Goal: Task Accomplishment & Management: Use online tool/utility

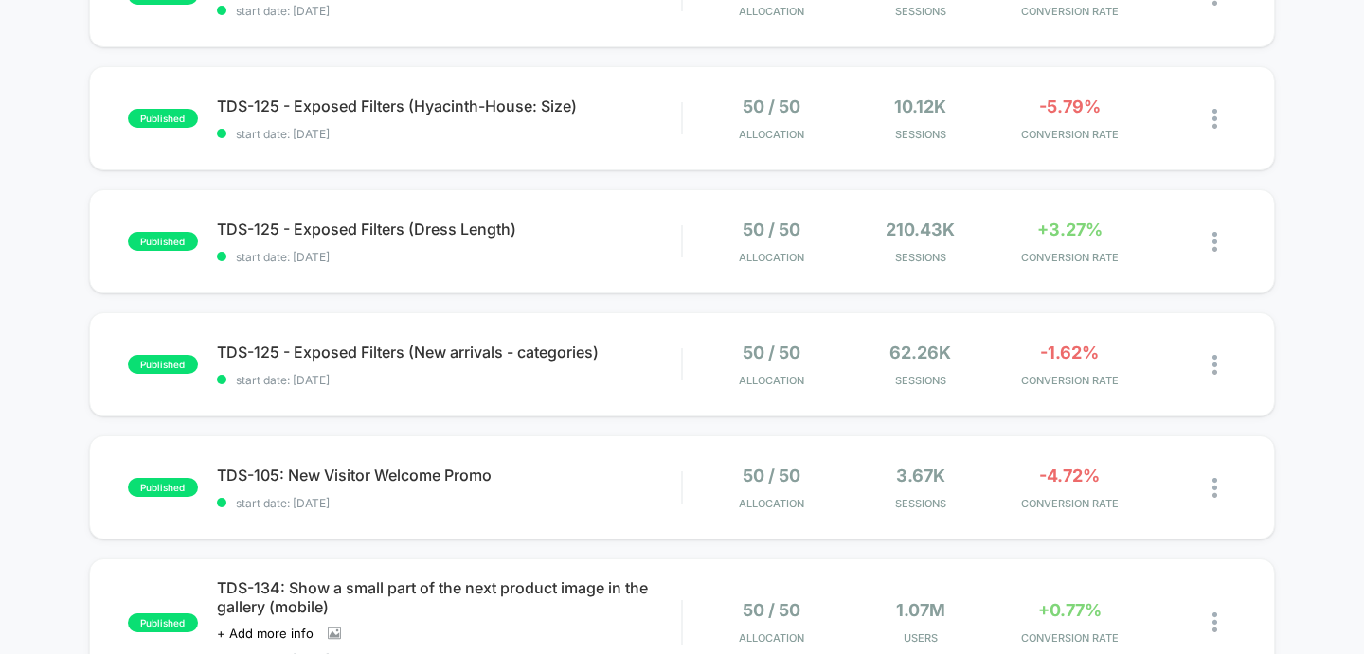
scroll to position [877, 0]
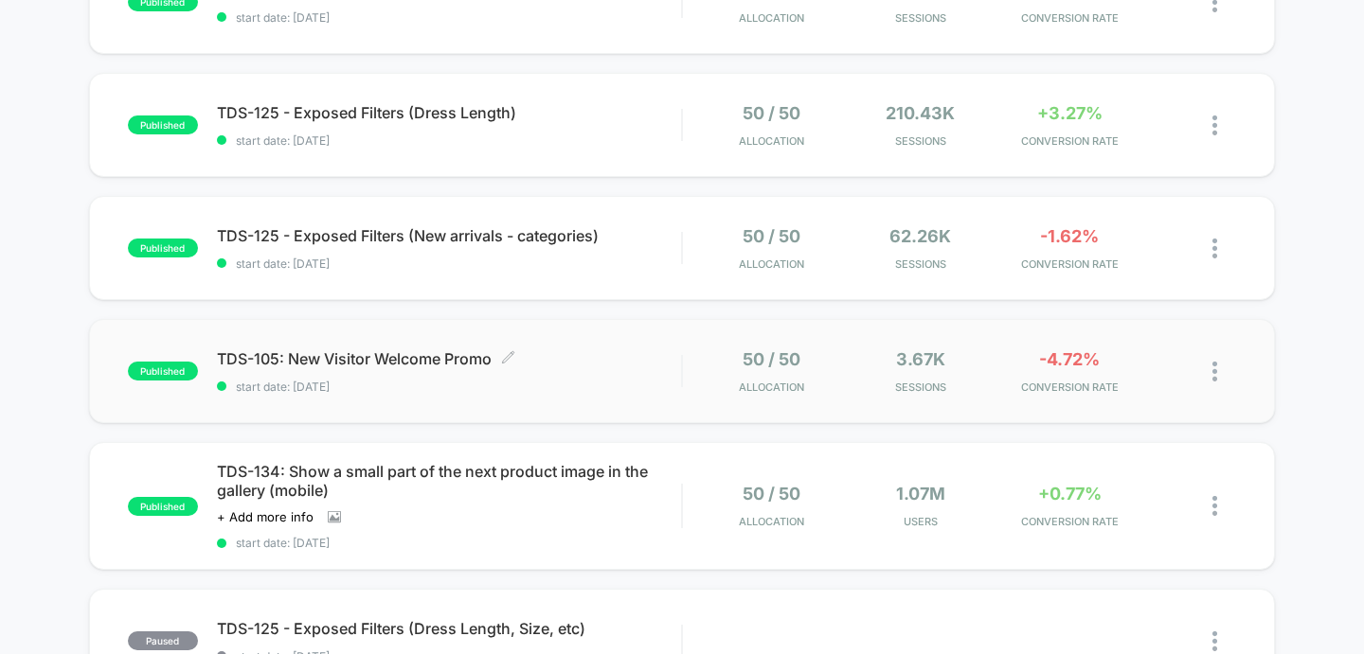
click at [669, 368] on div "TDS-105: New Visitor Welcome Promo Click to edit experience details Click to ed…" at bounding box center [449, 371] width 465 height 45
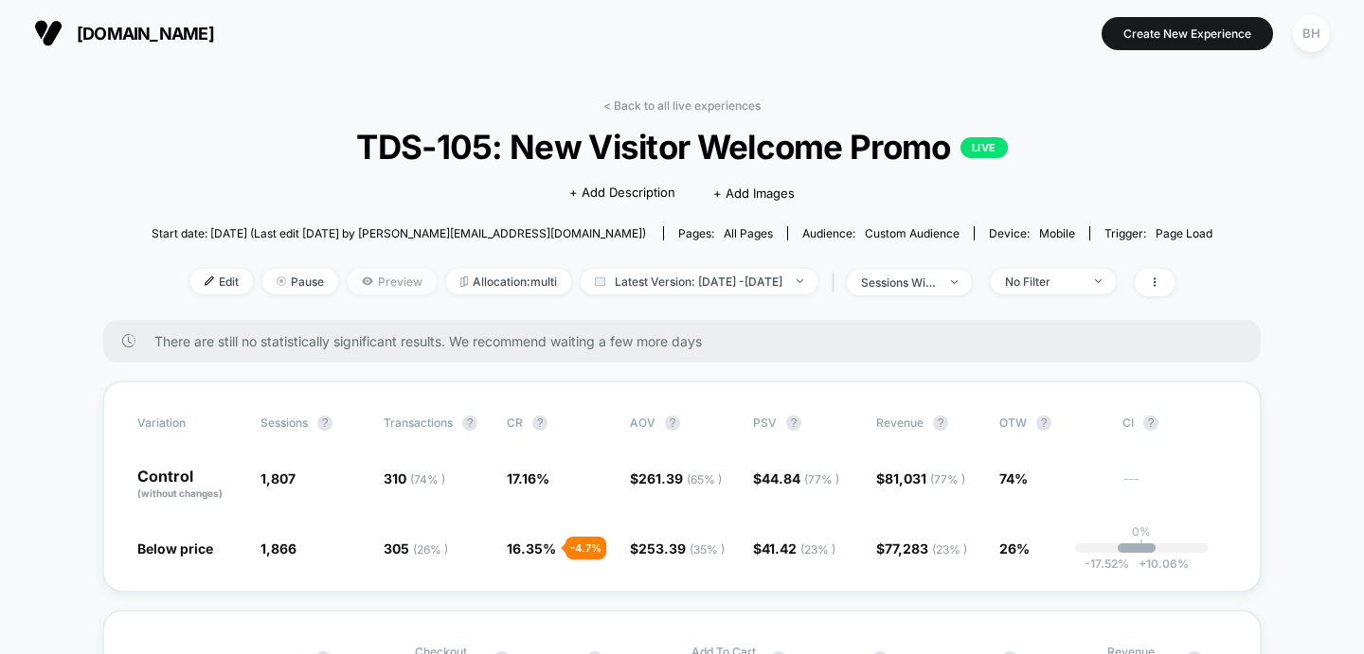
click at [348, 274] on span "Preview" at bounding box center [392, 282] width 89 height 26
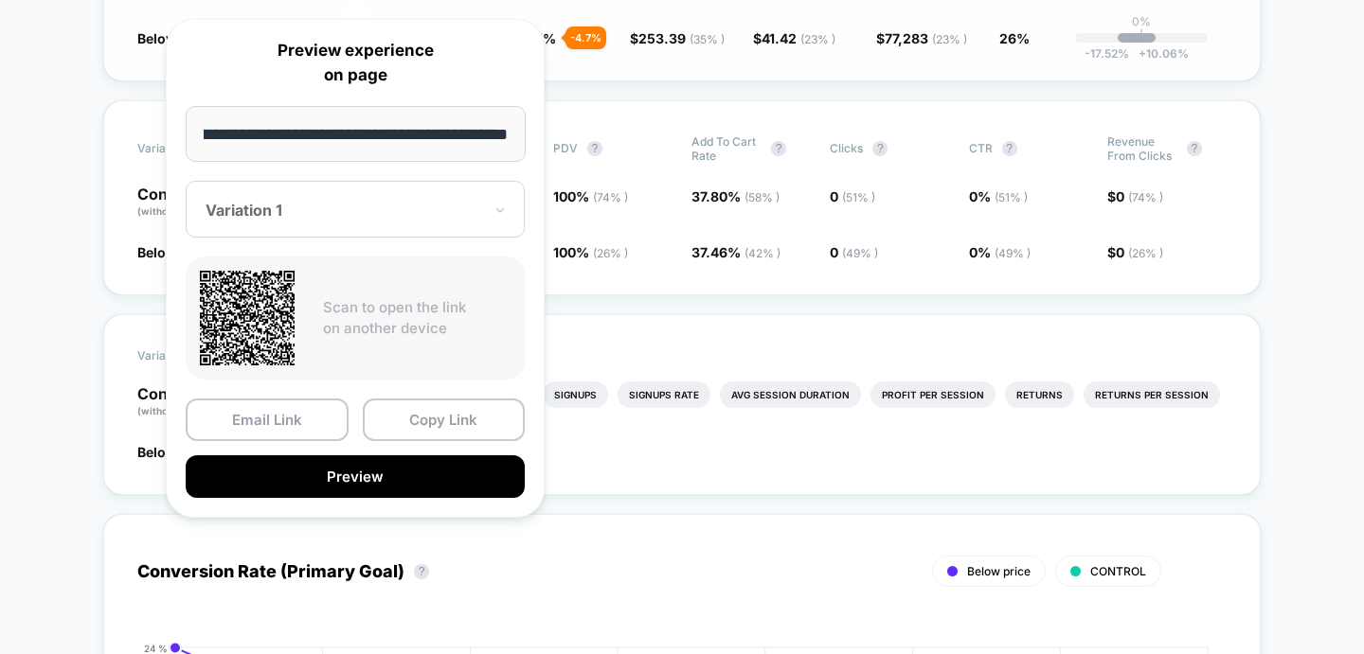
scroll to position [543, 0]
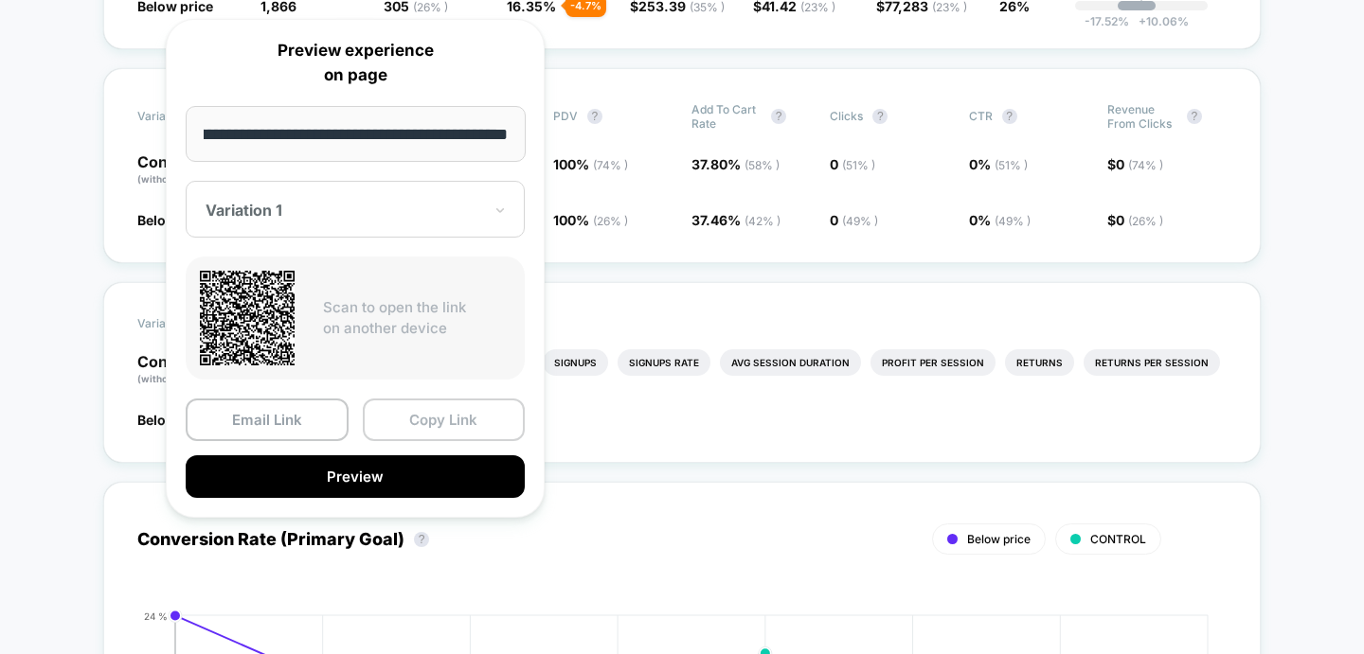
click at [424, 425] on button "Copy Link" at bounding box center [444, 420] width 163 height 43
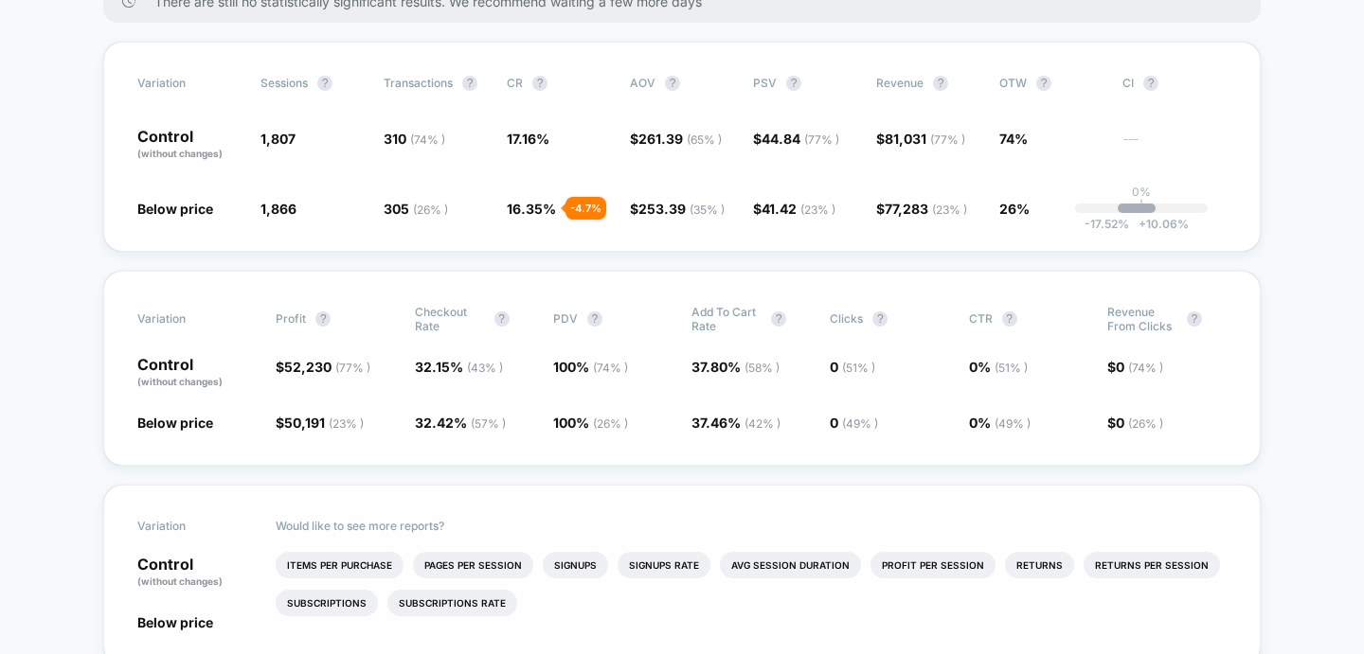
scroll to position [0, 0]
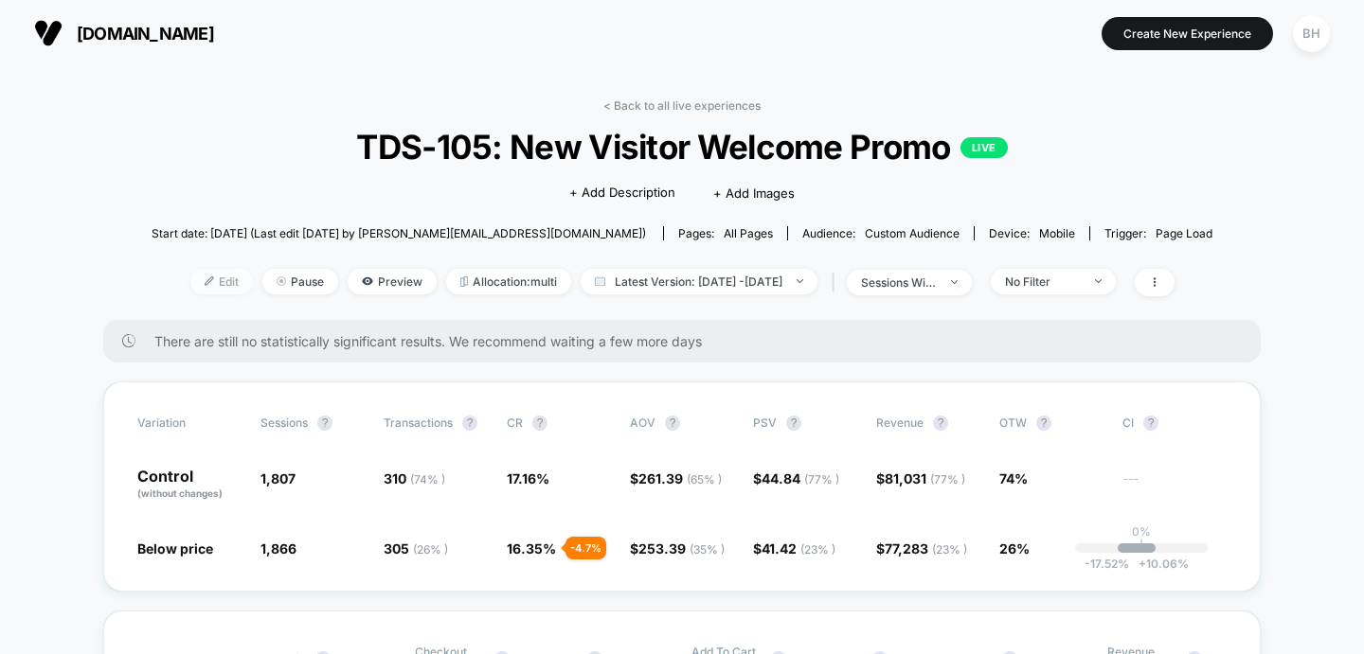
click at [190, 281] on span "Edit" at bounding box center [221, 282] width 63 height 26
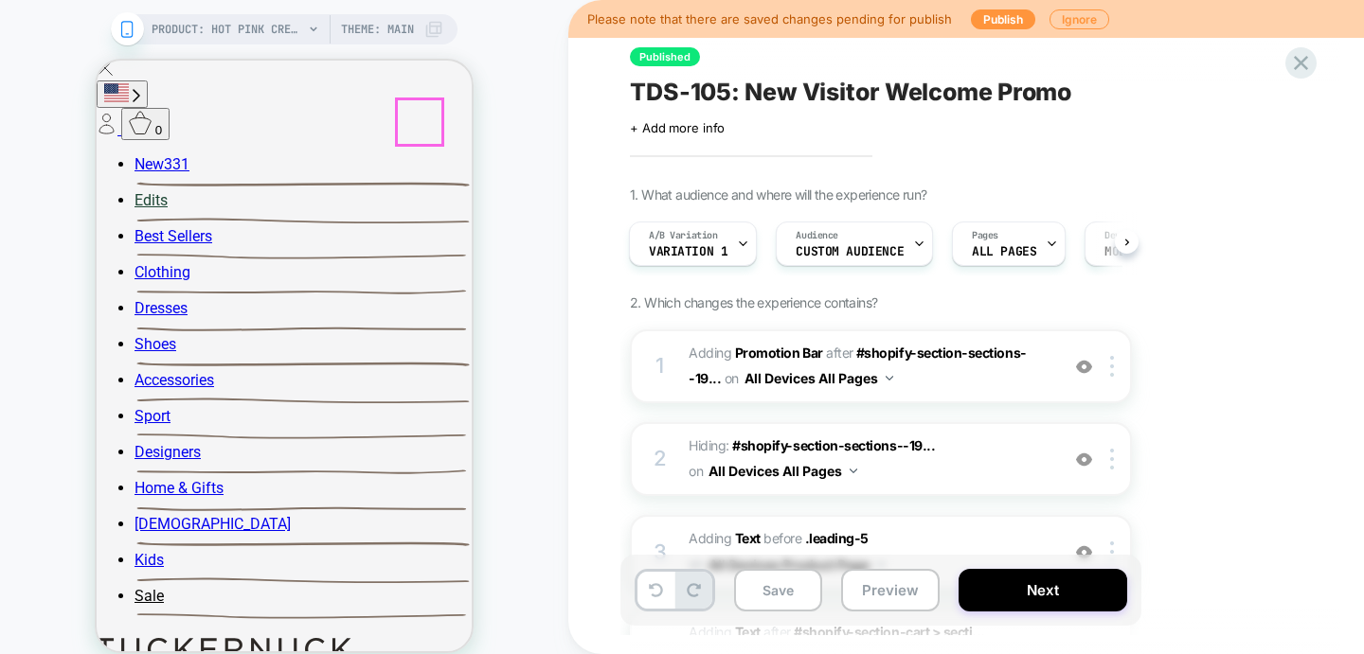
click at [97, 61] on icon at bounding box center [97, 61] width 0 height 0
click at [128, 27] on icon at bounding box center [126, 29] width 17 height 17
